Goal: Task Accomplishment & Management: Use online tool/utility

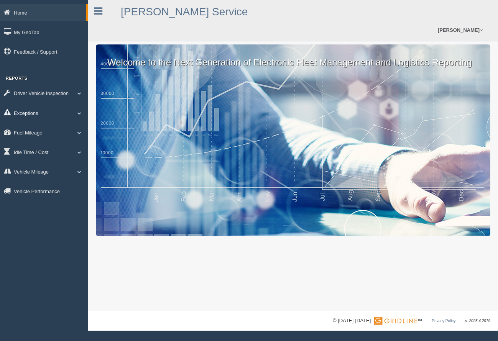
click at [25, 111] on link "Exceptions" at bounding box center [44, 112] width 88 height 17
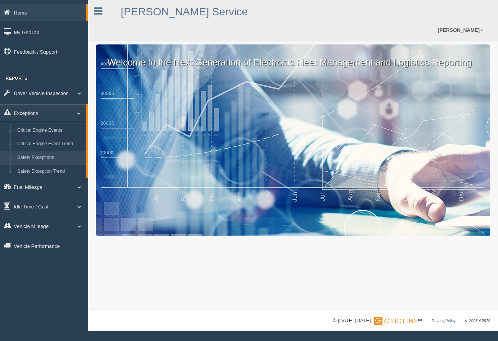
click at [39, 156] on link "Safety Exceptions" at bounding box center [50, 158] width 72 height 14
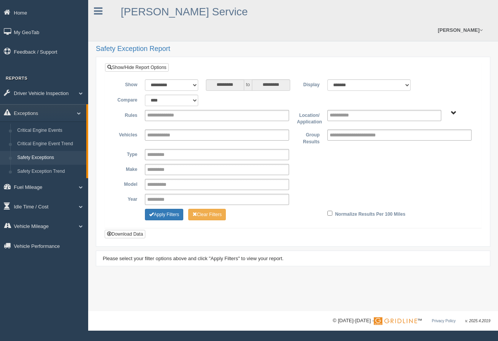
click at [453, 110] on span "B. Vehicle Class C. Emergency Response WTS-20-00 WTS-20-00 Mgr Vehicles WTS-40-…" at bounding box center [454, 113] width 6 height 6
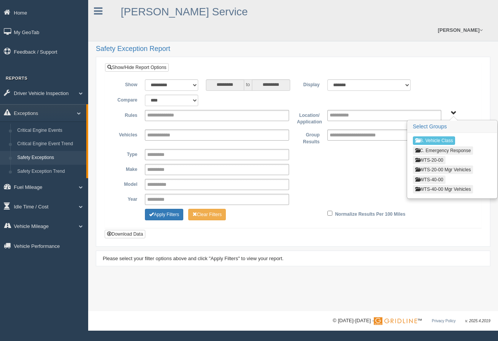
click at [428, 156] on button "WTS-20-00" at bounding box center [429, 160] width 33 height 8
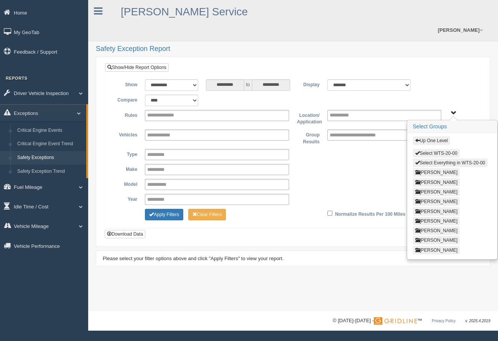
click at [482, 159] on button "Select Everything in WTS-20-00" at bounding box center [450, 163] width 75 height 8
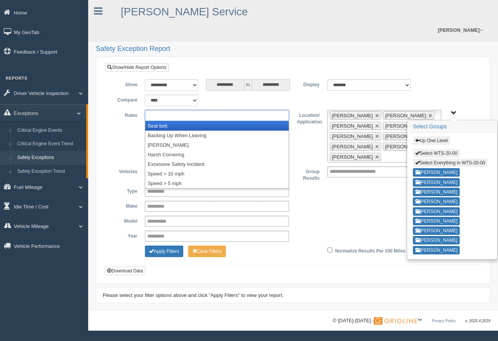
click at [279, 110] on ul at bounding box center [217, 115] width 144 height 11
click at [162, 121] on li "Seat belt" at bounding box center [216, 126] width 143 height 10
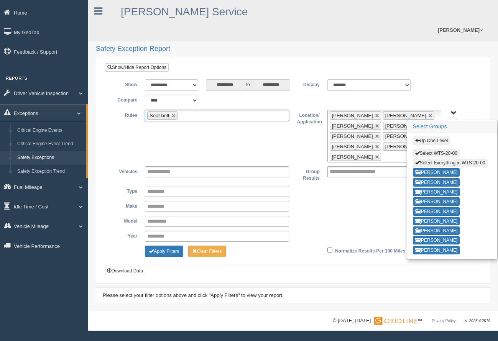
click at [211, 110] on ul "Seat belt" at bounding box center [217, 115] width 144 height 11
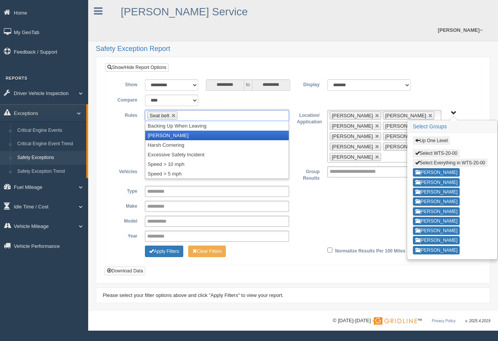
click at [185, 131] on li "Harsh Braking" at bounding box center [216, 136] width 143 height 10
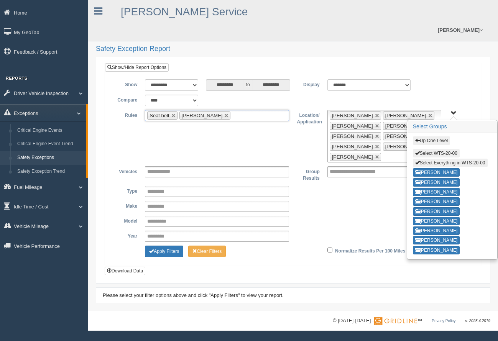
click at [252, 110] on ul "Seat belt Harsh Braking" at bounding box center [217, 115] width 144 height 11
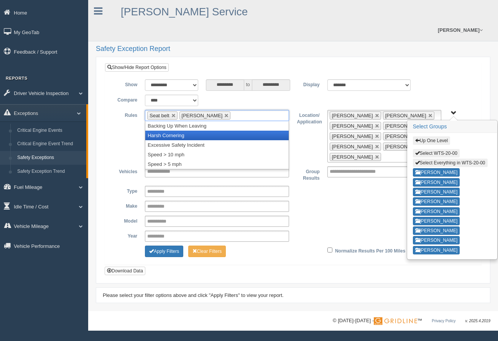
click at [192, 131] on li "Harsh Cornering" at bounding box center [216, 136] width 143 height 10
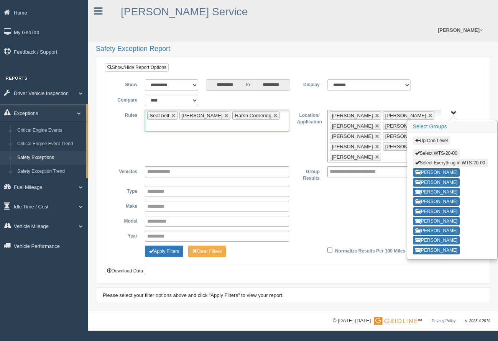
click at [157, 121] on input "text" at bounding box center [152, 126] width 10 height 10
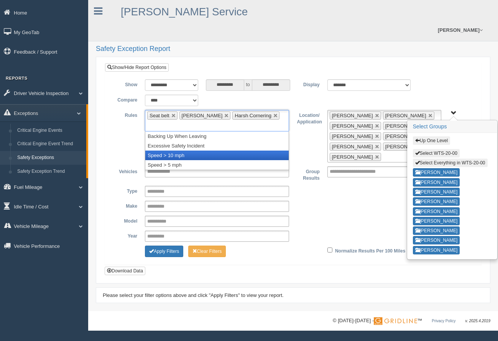
click at [186, 151] on li "Speed > 10 mph" at bounding box center [216, 156] width 143 height 10
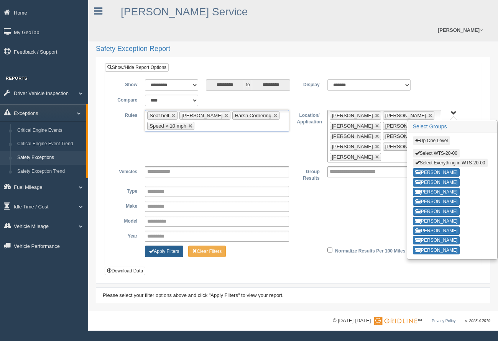
click at [164, 246] on button "Apply Filters" at bounding box center [164, 251] width 38 height 11
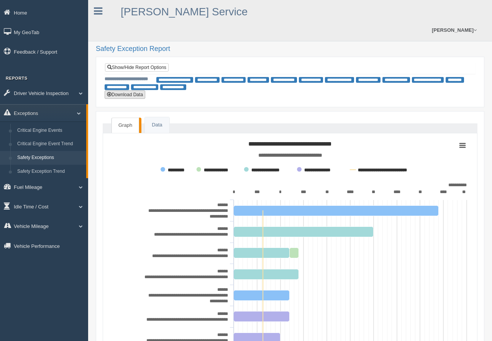
click at [126, 90] on button "Download Data" at bounding box center [125, 94] width 41 height 8
